Goal: Complete application form

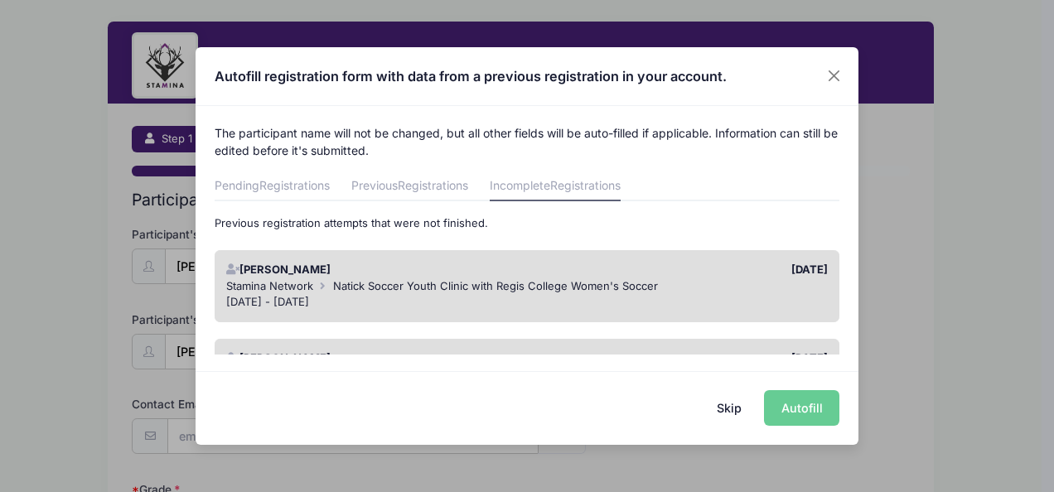
click at [813, 410] on div "Skip Autofill" at bounding box center [527, 408] width 663 height 74
click at [723, 405] on button "Skip" at bounding box center [729, 408] width 59 height 36
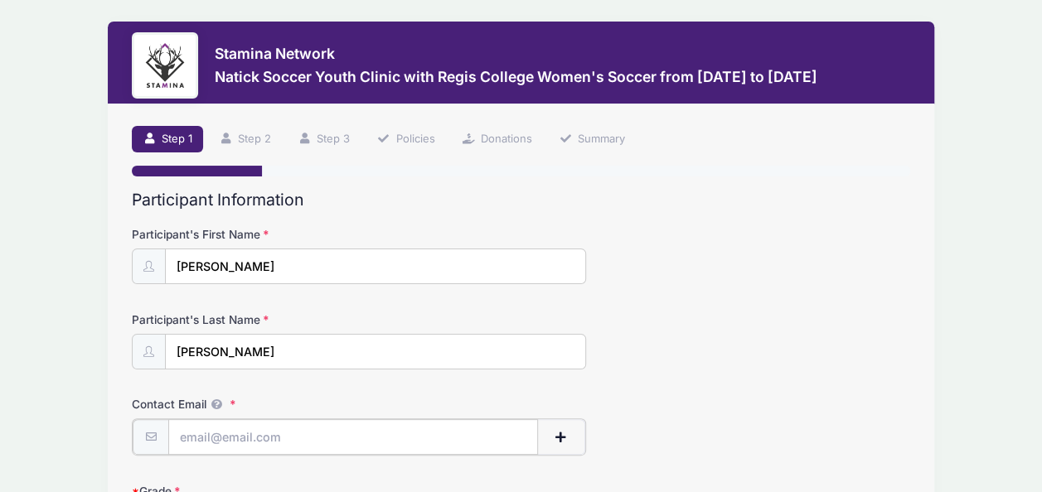
click at [211, 428] on input "Contact Email" at bounding box center [353, 437] width 370 height 36
type input "[EMAIL_ADDRESS][DOMAIN_NAME]"
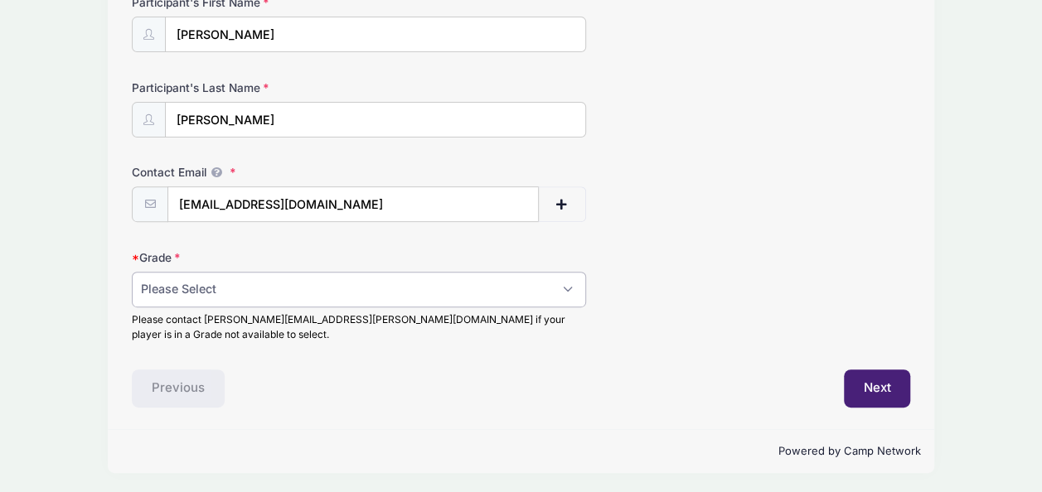
scroll to position [231, 0]
click at [557, 287] on select "Please Select 1st Grade 2nd Grade 3rd Grade 4th Grade 5th Grade 6th Grade" at bounding box center [359, 291] width 454 height 36
select select "4th Grade"
click at [132, 273] on select "Please Select 1st Grade 2nd Grade 3rd Grade 4th Grade 5th Grade 6th Grade" at bounding box center [359, 291] width 454 height 36
click at [892, 387] on button "Next" at bounding box center [877, 389] width 67 height 38
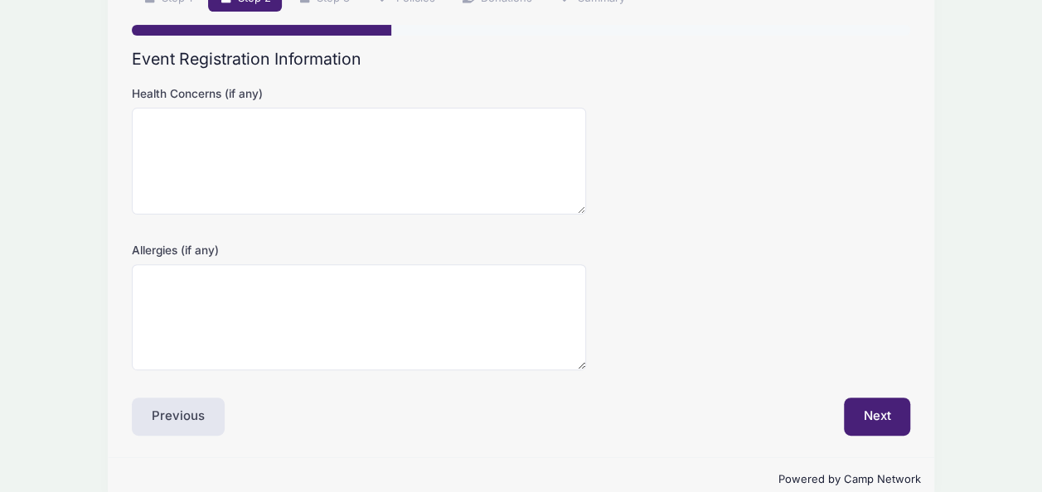
scroll to position [169, 0]
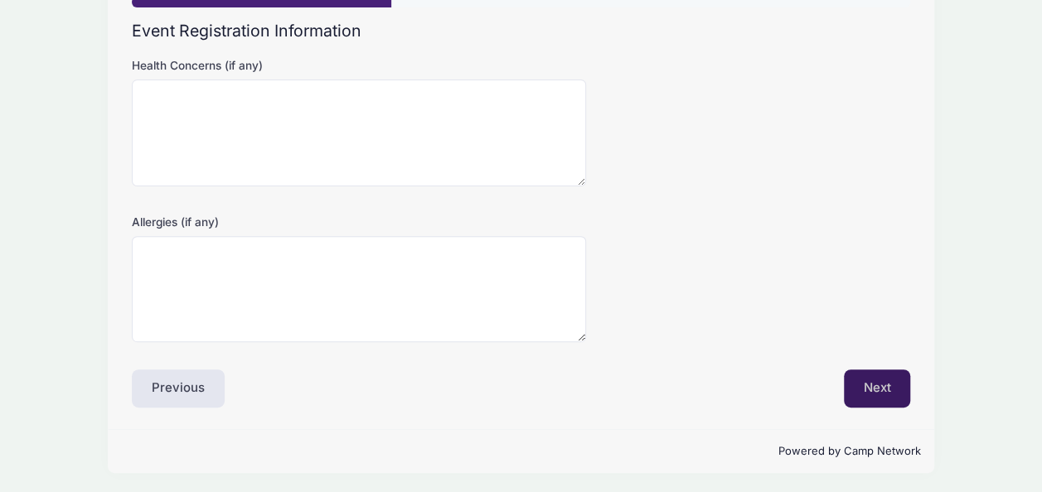
click at [880, 399] on button "Next" at bounding box center [877, 389] width 67 height 38
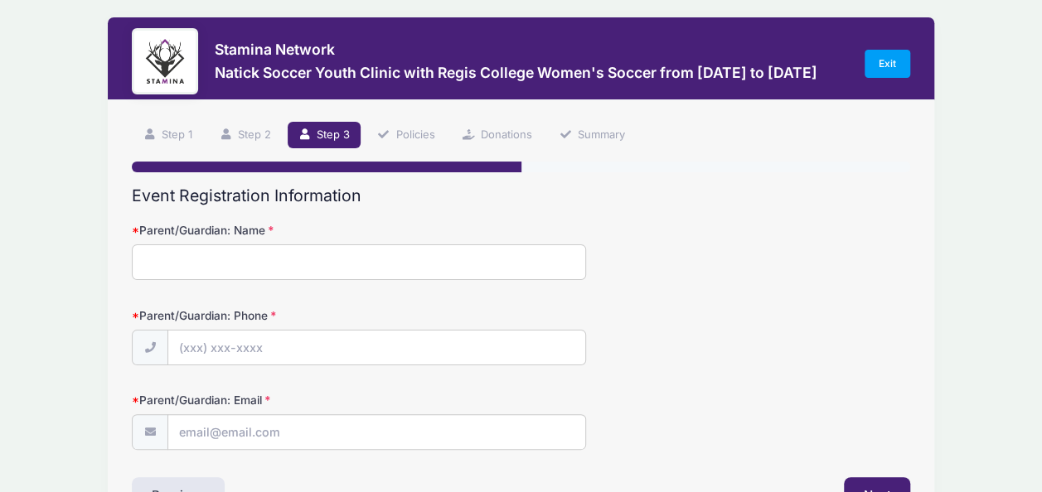
scroll to position [0, 0]
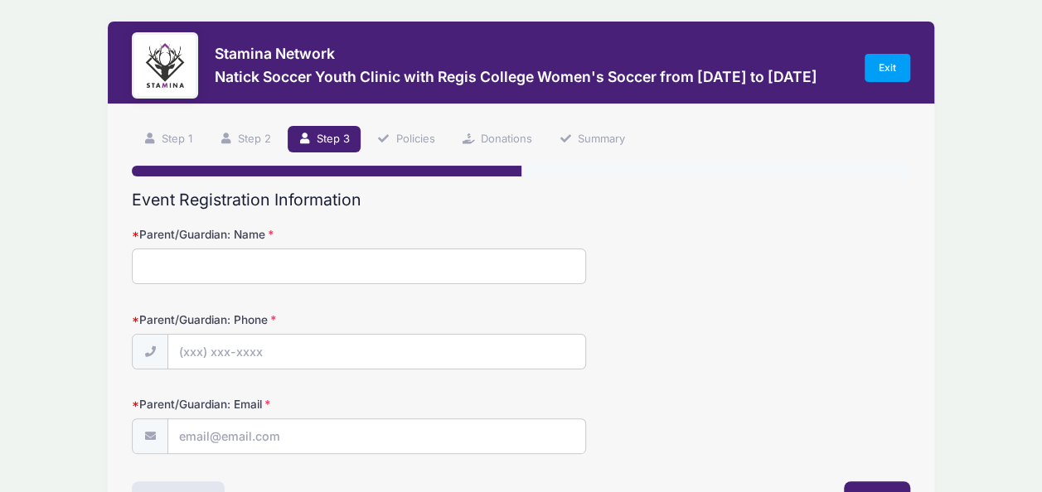
click at [364, 261] on input "Parent/Guardian: Name" at bounding box center [359, 267] width 454 height 36
type input "[PERSON_NAME]"
click at [268, 346] on input "Parent/Guardian: Phone" at bounding box center [376, 353] width 417 height 36
type input "[PHONE_NUMBER]"
click at [187, 443] on input "Parent/Guardian: Email" at bounding box center [376, 437] width 417 height 36
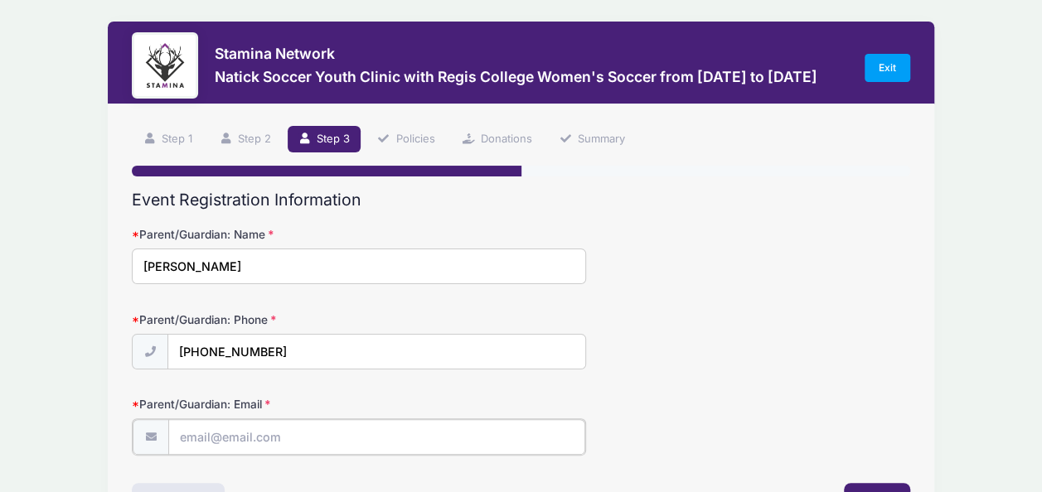
type input "[EMAIL_ADDRESS][DOMAIN_NAME]"
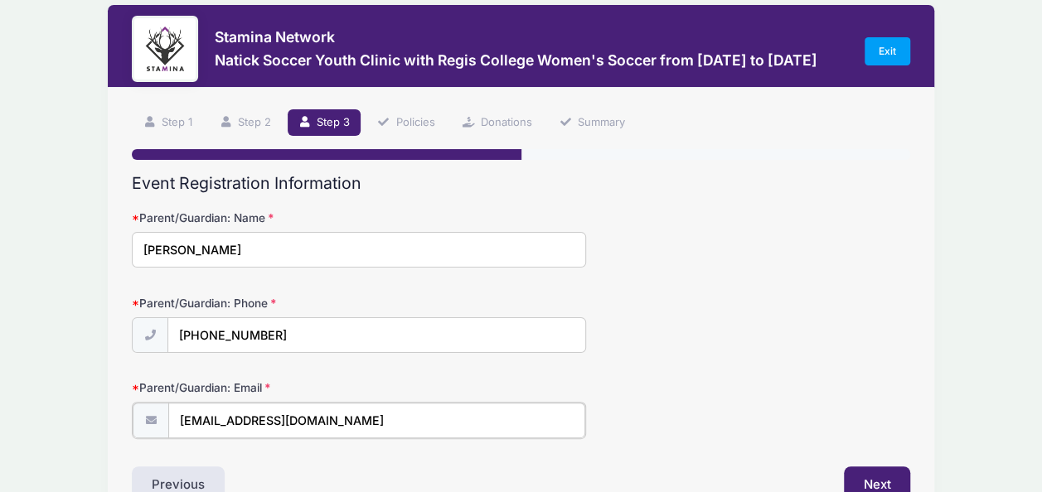
scroll to position [113, 0]
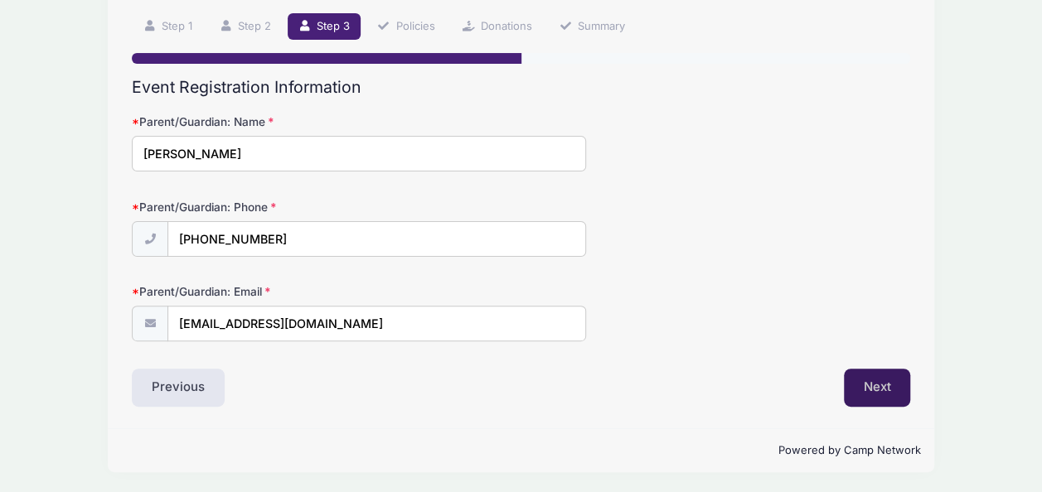
click at [874, 381] on button "Next" at bounding box center [877, 388] width 67 height 38
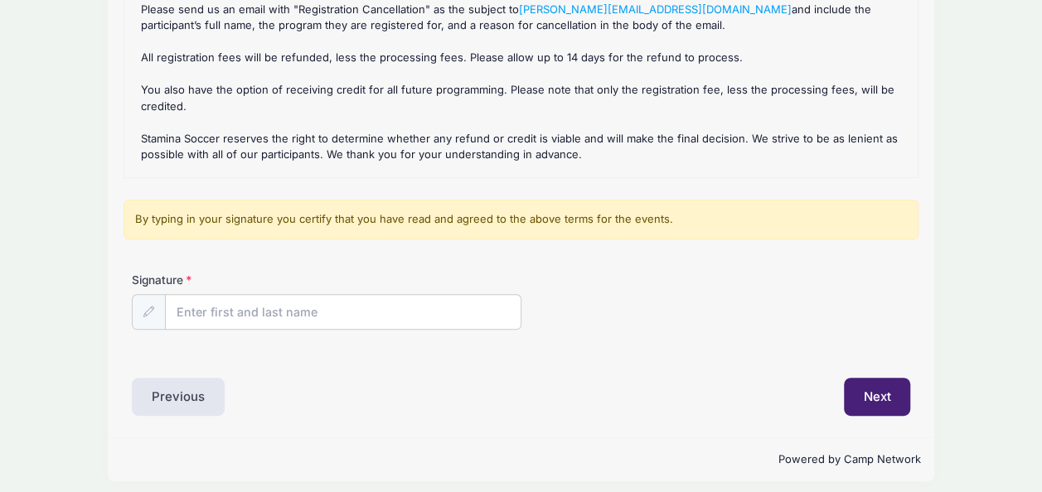
scroll to position [312, 0]
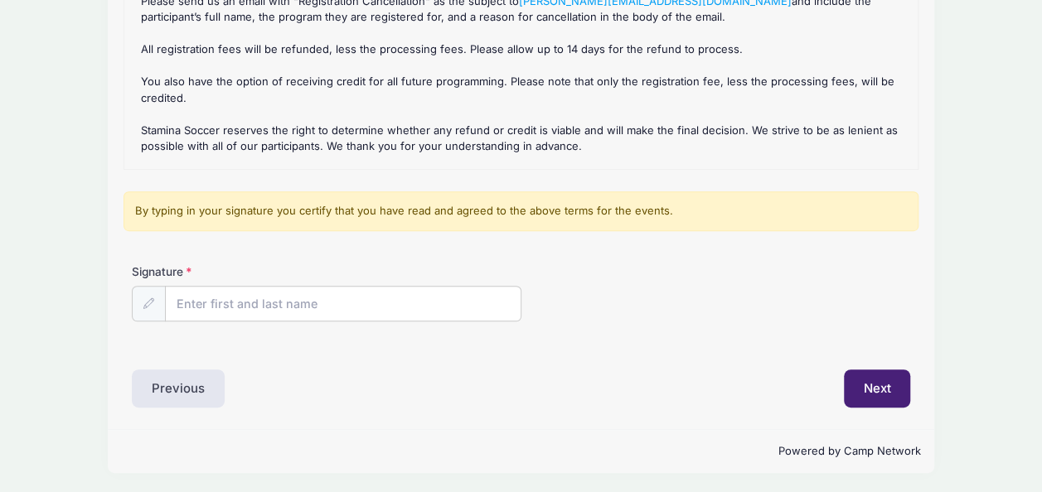
click at [335, 321] on div "Signature" at bounding box center [520, 306] width 795 height 85
drag, startPoint x: 335, startPoint y: 321, endPoint x: 304, endPoint y: 287, distance: 45.8
click at [304, 287] on input "Signature" at bounding box center [343, 305] width 355 height 36
type input "[PERSON_NAME]"
click at [876, 394] on button "Next" at bounding box center [877, 389] width 67 height 38
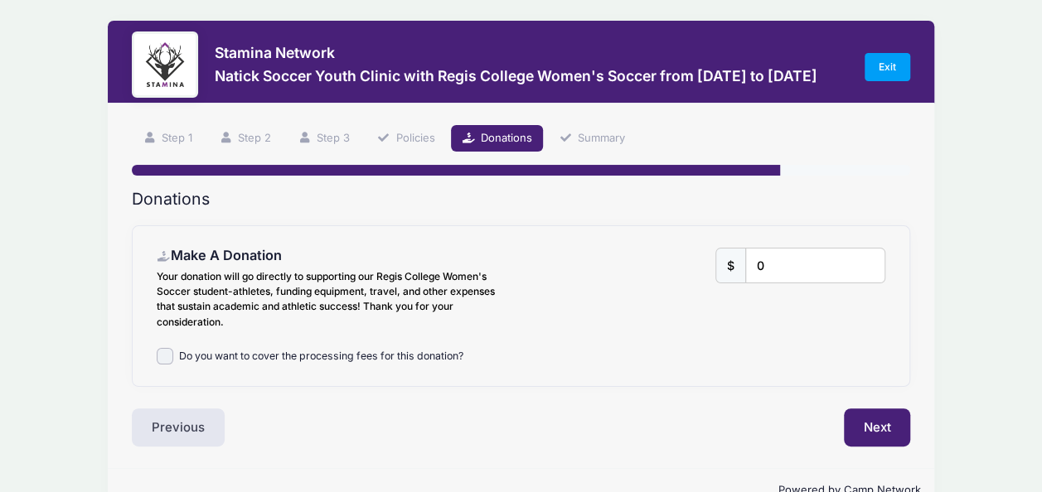
scroll to position [0, 0]
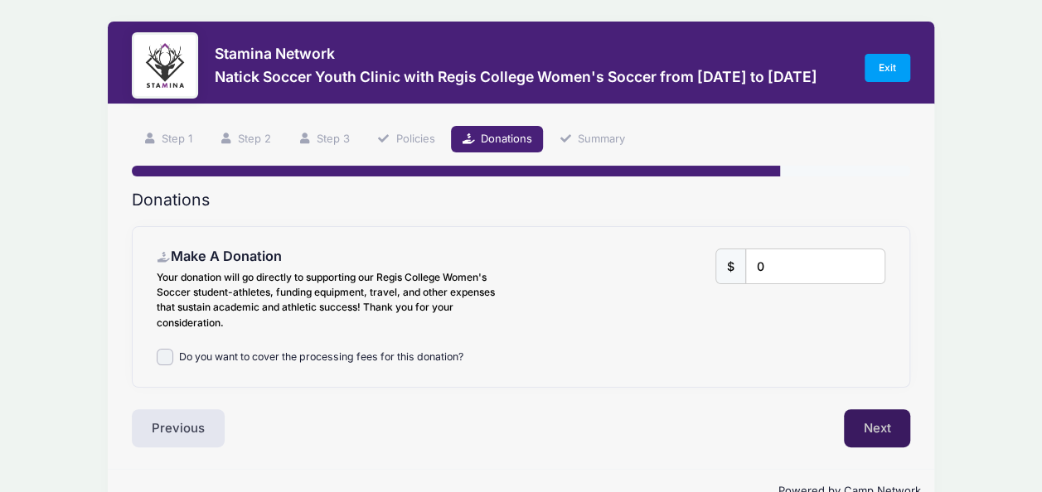
click at [874, 428] on button "Next" at bounding box center [877, 428] width 67 height 38
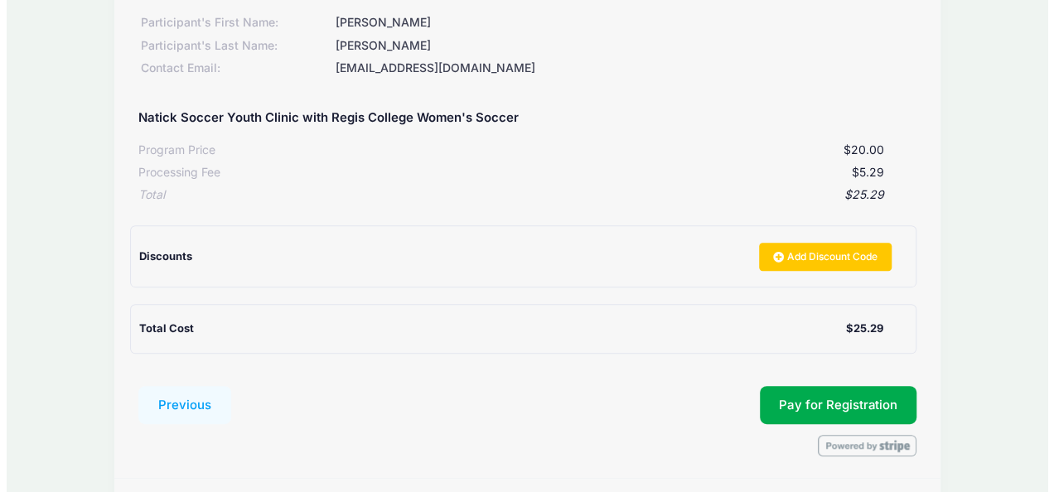
scroll to position [292, 0]
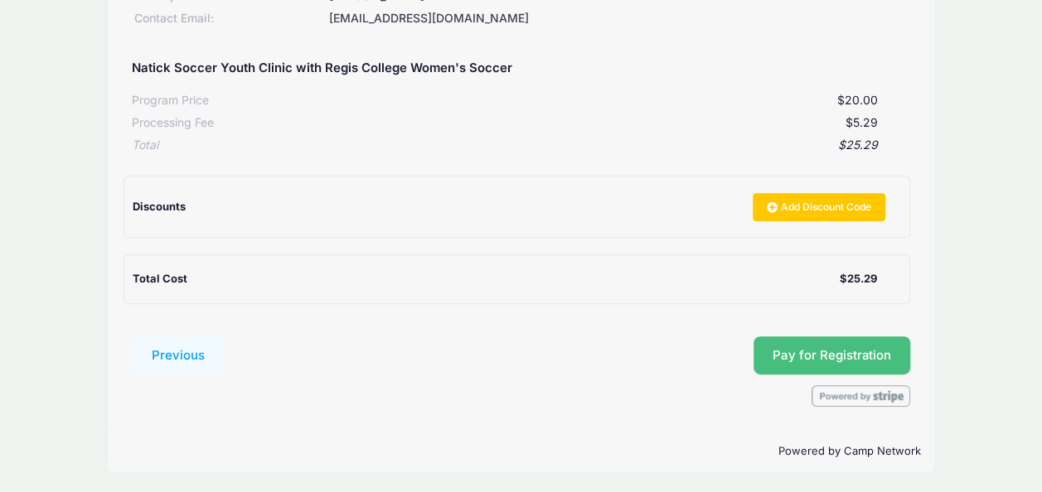
click at [811, 350] on span "Pay for Registration" at bounding box center [831, 355] width 118 height 15
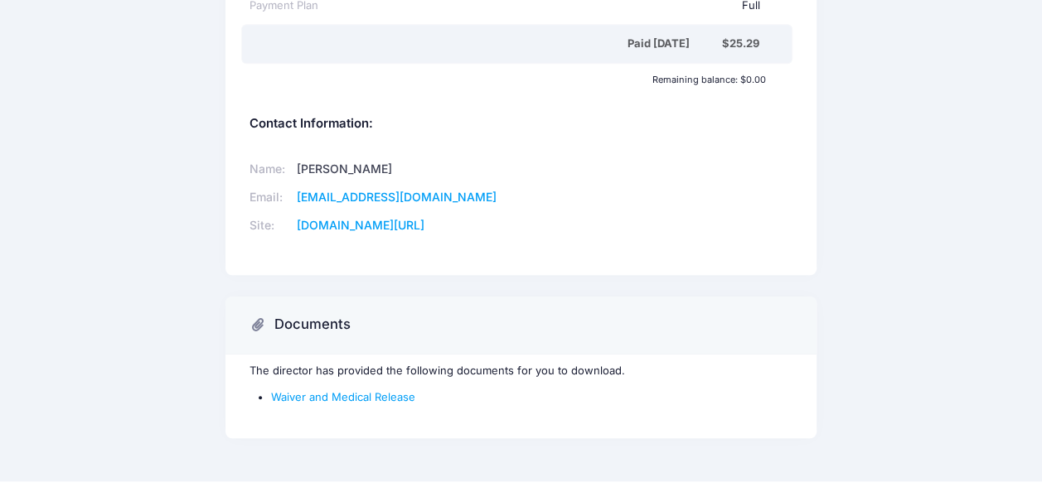
scroll to position [562, 0]
